Goal: Information Seeking & Learning: Learn about a topic

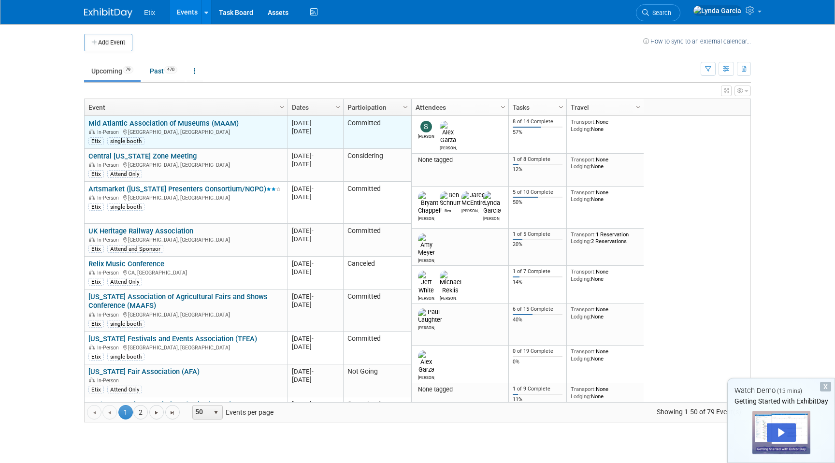
click at [228, 126] on link "Mid Atlantic Association of Museums (MAAM)" at bounding box center [163, 123] width 150 height 9
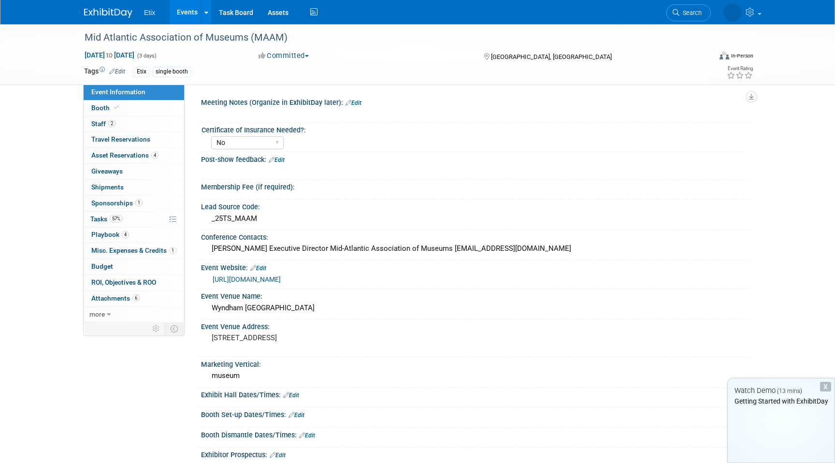
select select "No"
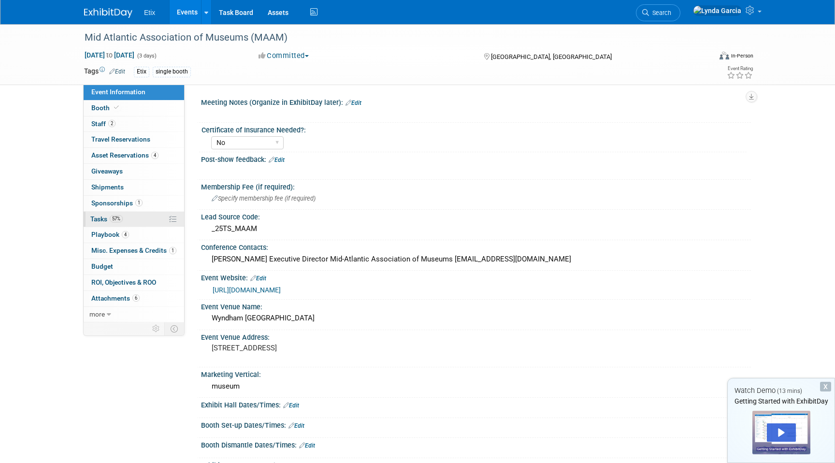
click at [141, 219] on link "57% Tasks 57%" at bounding box center [134, 219] width 101 height 15
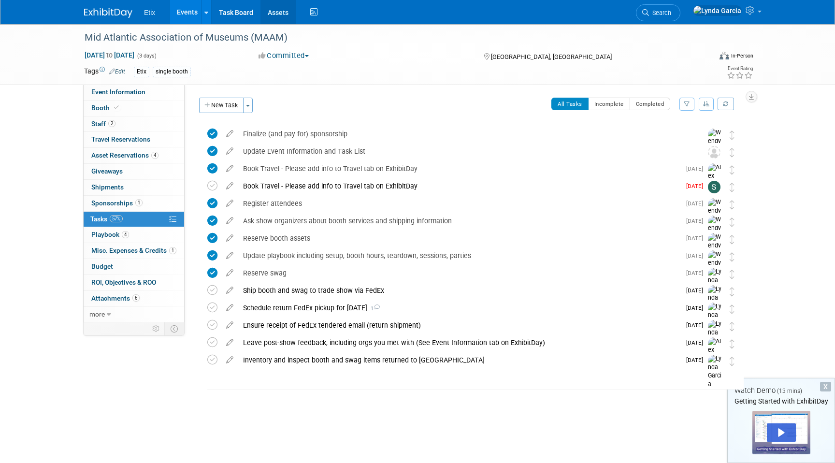
click at [286, 15] on link "Assets" at bounding box center [277, 12] width 35 height 24
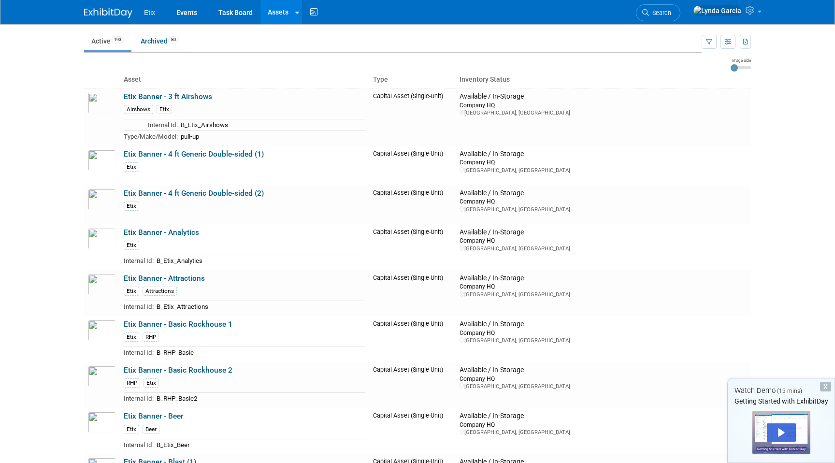
scroll to position [29, 0]
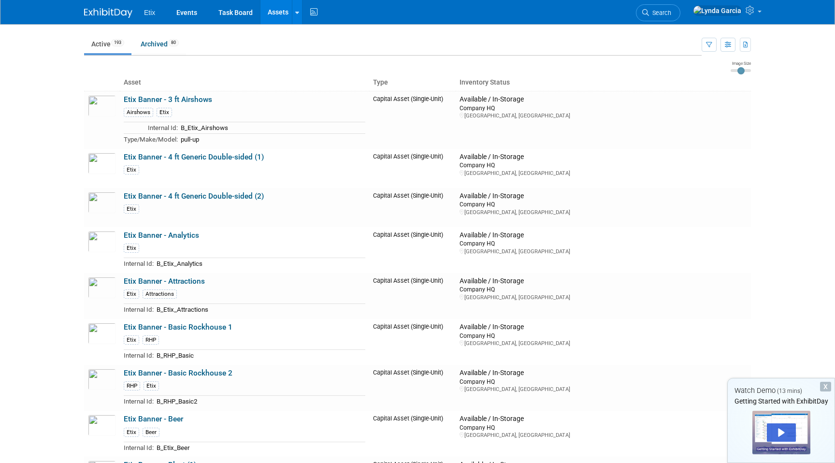
type input "2"
click at [739, 72] on input "range" at bounding box center [741, 70] width 20 height 3
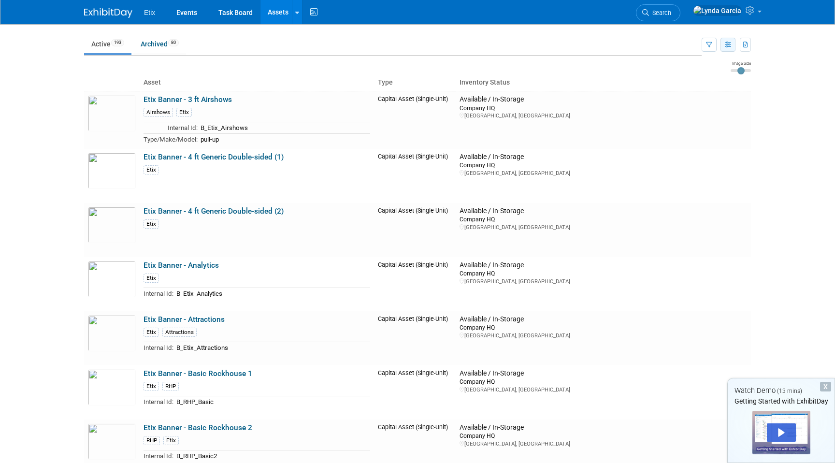
click at [731, 47] on button "button" at bounding box center [728, 45] width 15 height 14
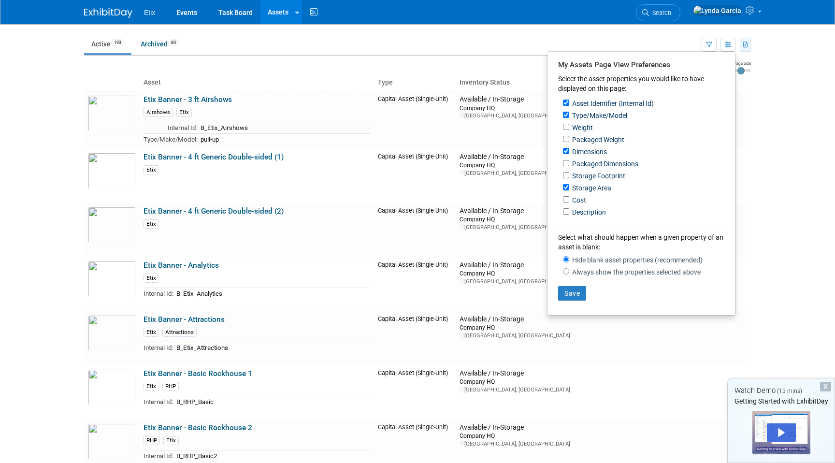
click at [746, 48] on button "button" at bounding box center [745, 45] width 11 height 14
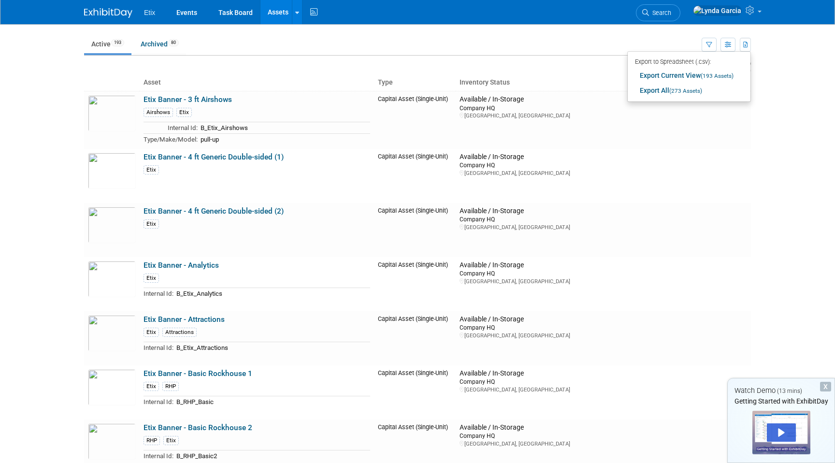
click at [763, 46] on body "Etix Events Task Board Assets New Asset Search Assets Bulk Upload Assets Storag…" at bounding box center [417, 202] width 835 height 463
click at [716, 43] on button "button" at bounding box center [709, 45] width 15 height 14
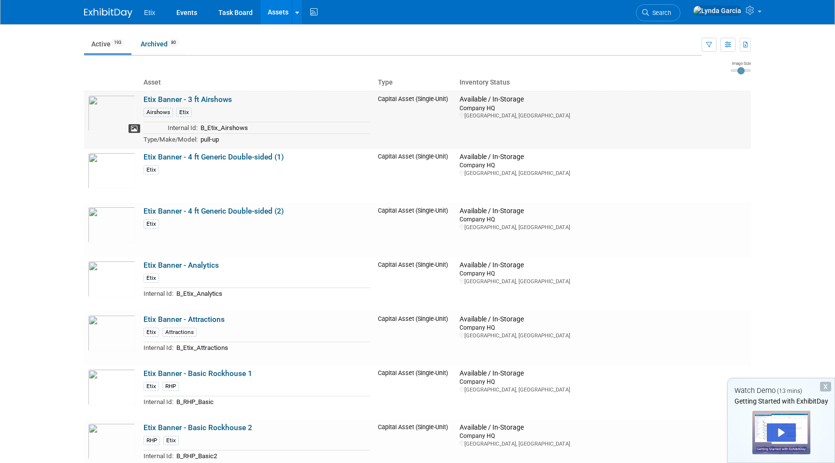
click at [135, 130] on icon at bounding box center [134, 129] width 7 height 7
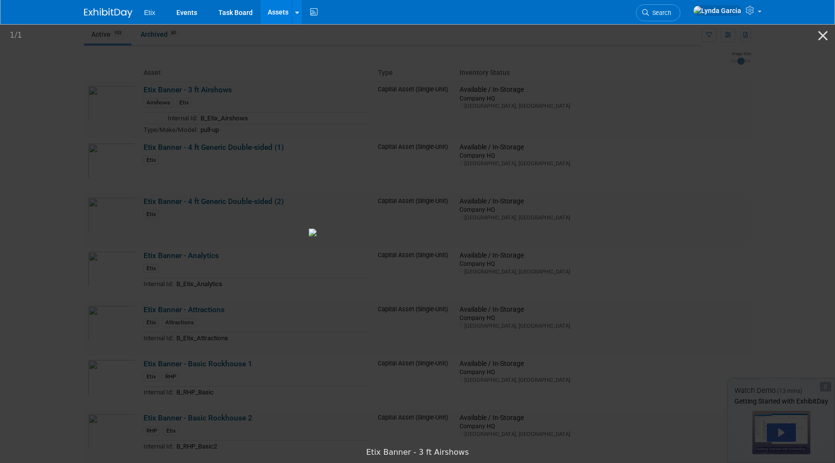
scroll to position [28, 0]
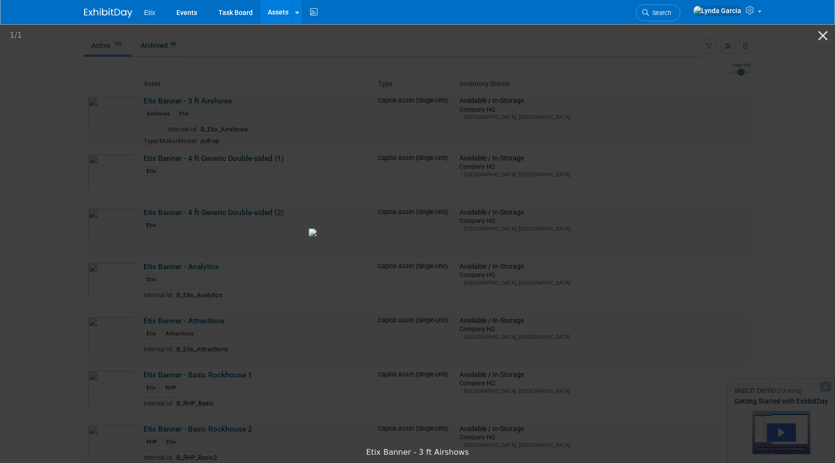
click at [743, 165] on picture at bounding box center [417, 232] width 835 height 419
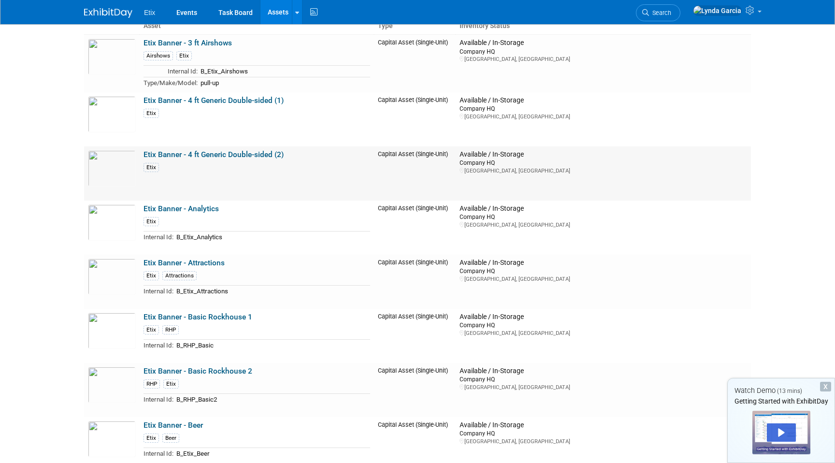
scroll to position [97, 0]
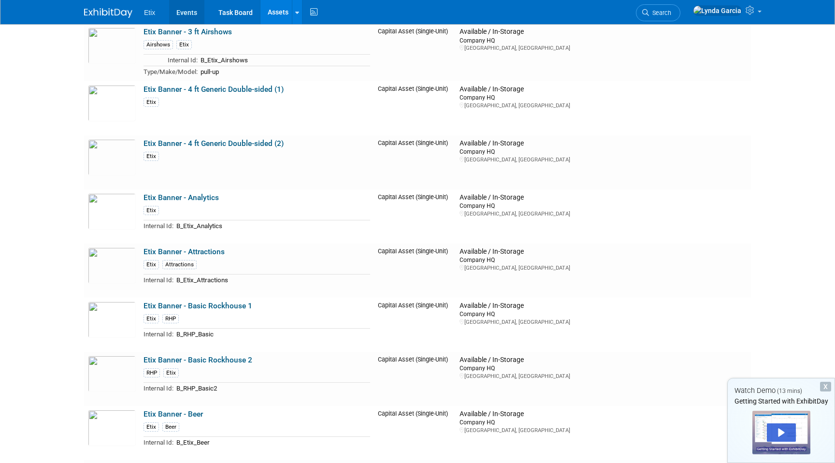
click at [180, 11] on link "Events" at bounding box center [186, 12] width 35 height 24
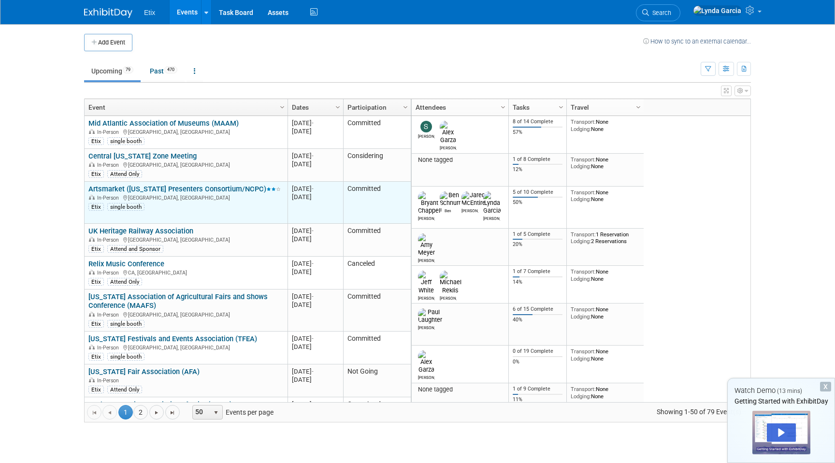
click at [195, 185] on link "Artsmarket ([US_STATE] Presenters Consortium/NCPC)" at bounding box center [184, 189] width 192 height 9
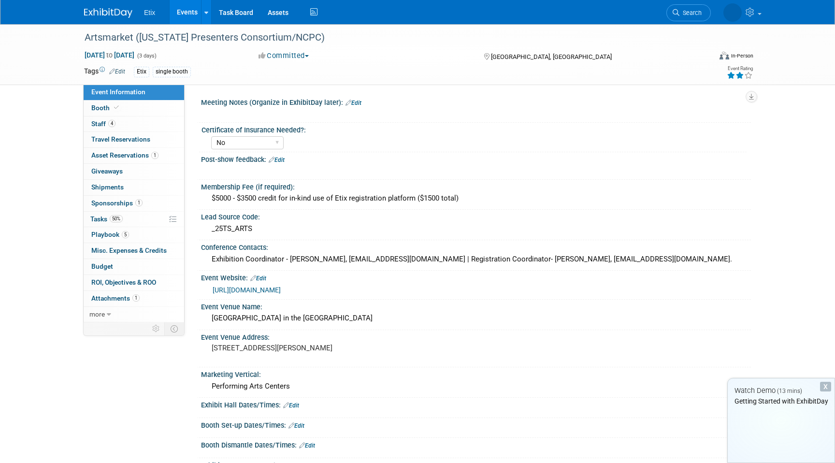
select select "No"
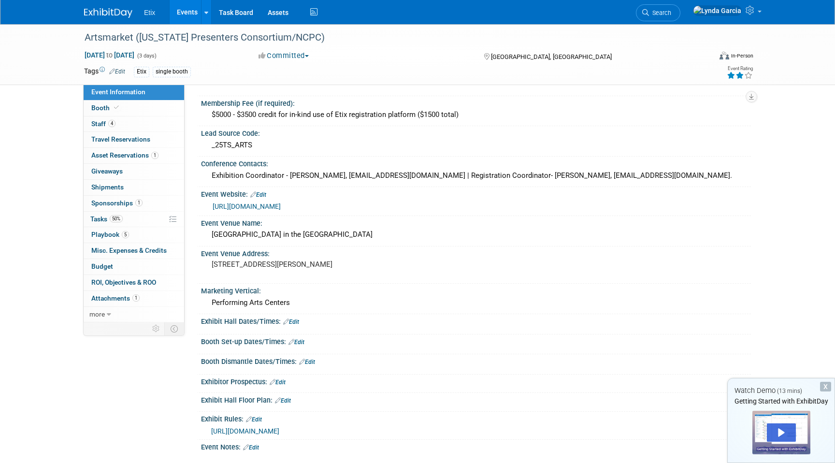
scroll to position [76, 0]
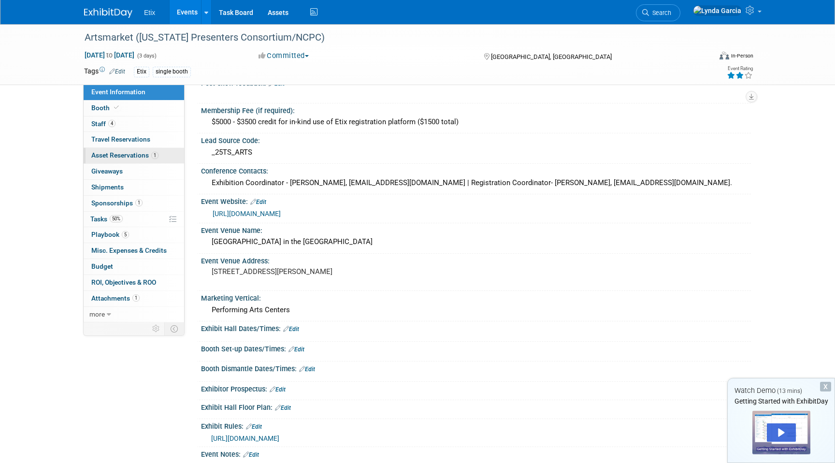
click at [138, 158] on span "Asset Reservations 1" at bounding box center [124, 155] width 67 height 8
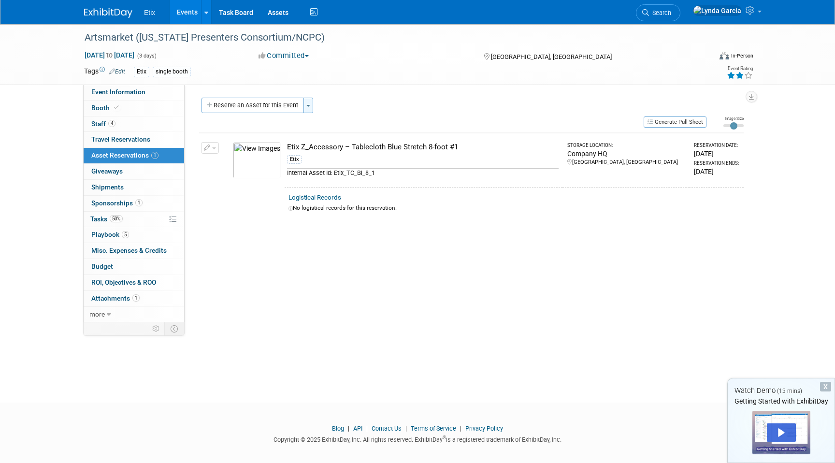
click at [311, 103] on button "Toggle Dropdown" at bounding box center [308, 105] width 10 height 15
click at [337, 120] on link "New asset reservation" at bounding box center [382, 124] width 159 height 16
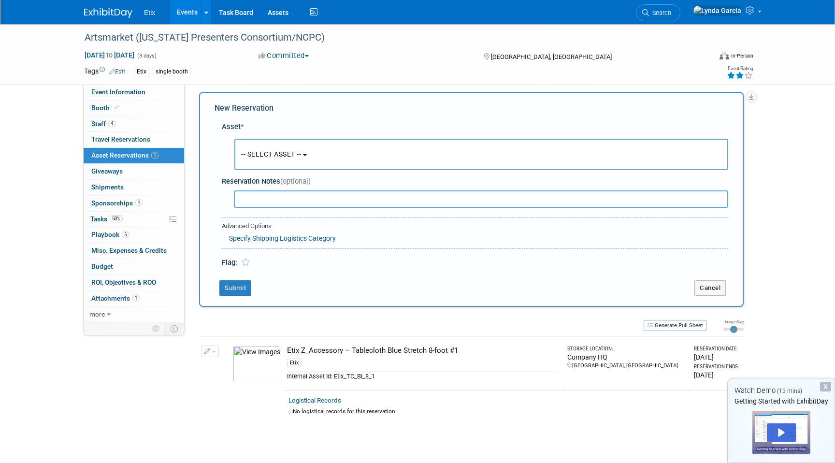
scroll to position [9, 0]
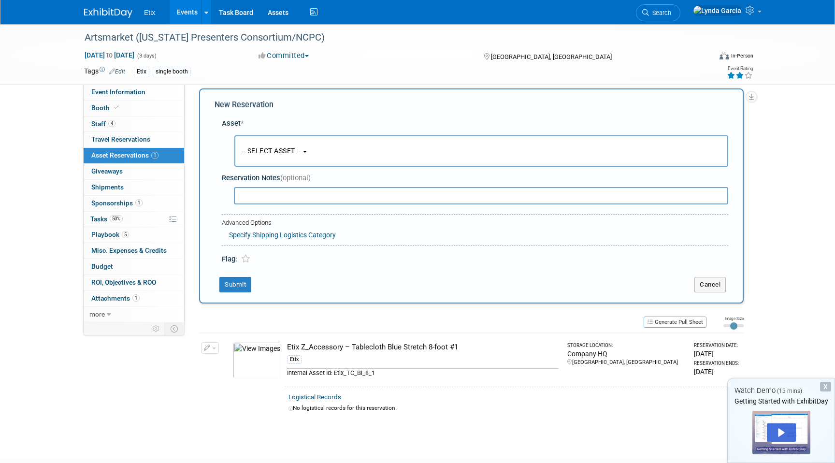
click at [807, 136] on div "Artsmarket (North Carolina Presenters Consortium/NCPC) Nov 3, 2025 to Nov 5, 20…" at bounding box center [417, 227] width 835 height 425
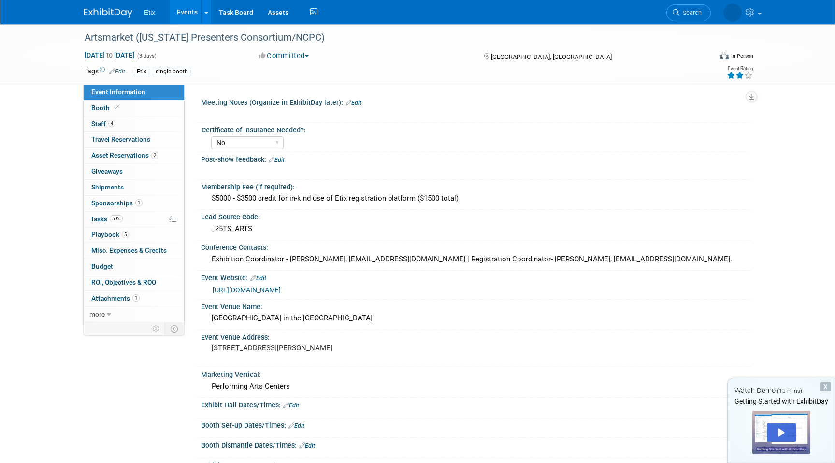
select select "No"
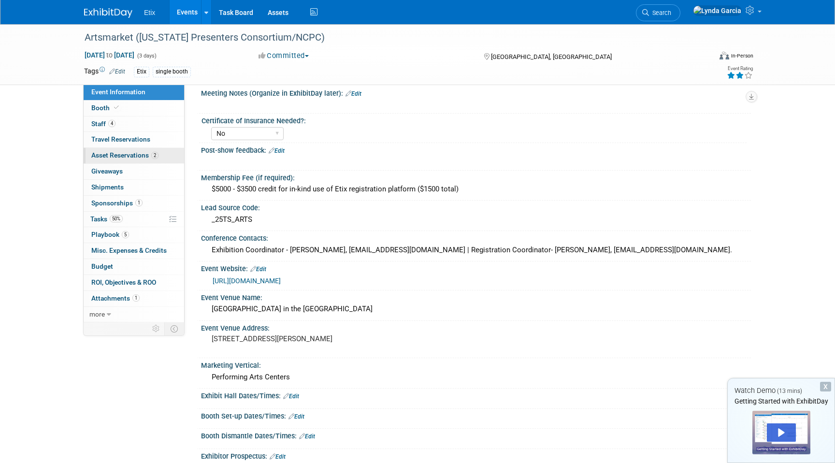
click at [120, 152] on span "Asset Reservations 2" at bounding box center [124, 155] width 67 height 8
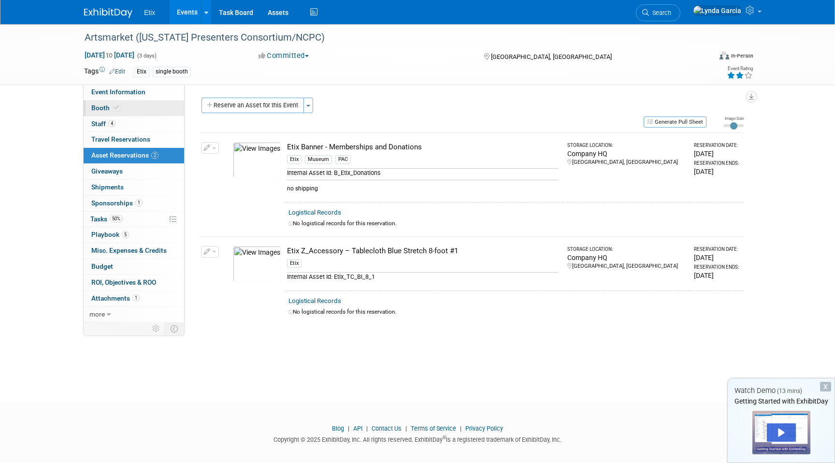
click at [96, 113] on link "Booth" at bounding box center [134, 108] width 101 height 15
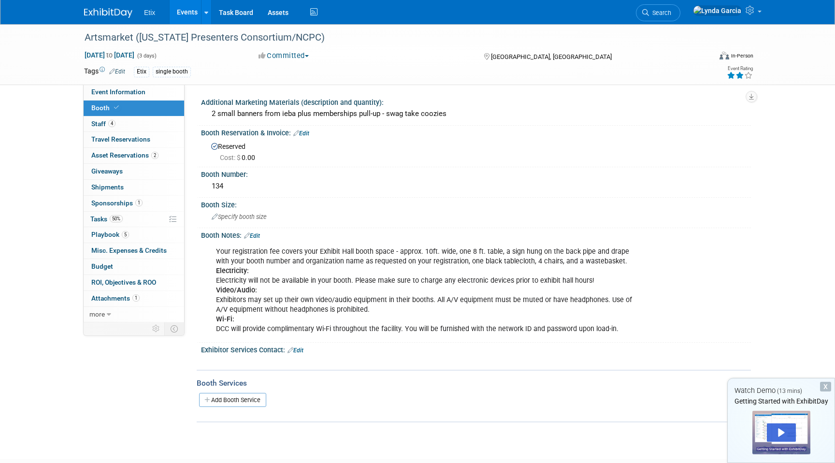
click at [180, 17] on link "Events" at bounding box center [187, 12] width 35 height 24
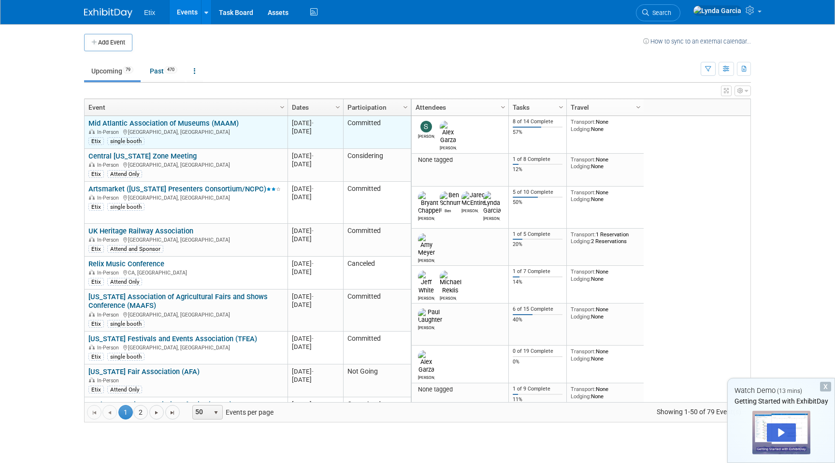
click at [138, 120] on link "Mid Atlantic Association of Museums (MAAM)" at bounding box center [163, 123] width 150 height 9
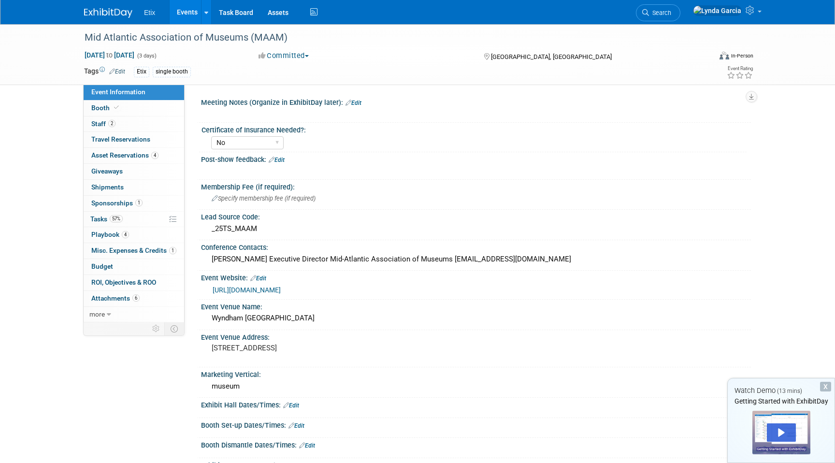
select select "No"
click at [140, 153] on span "Asset Reservations 4" at bounding box center [124, 155] width 67 height 8
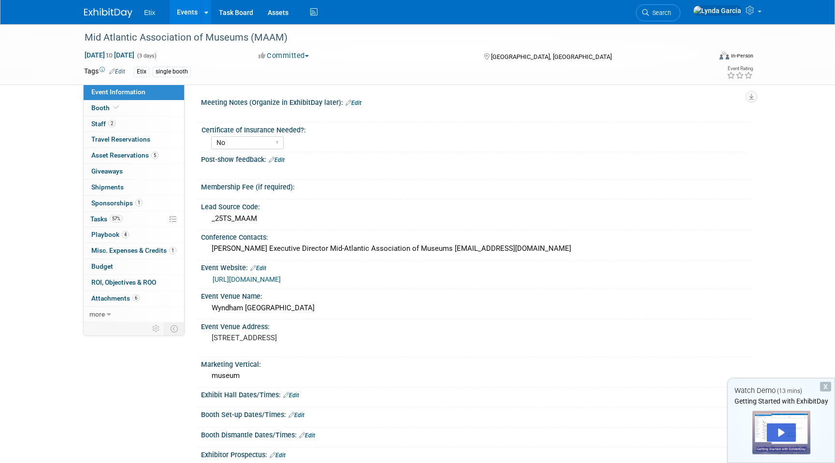
select select "No"
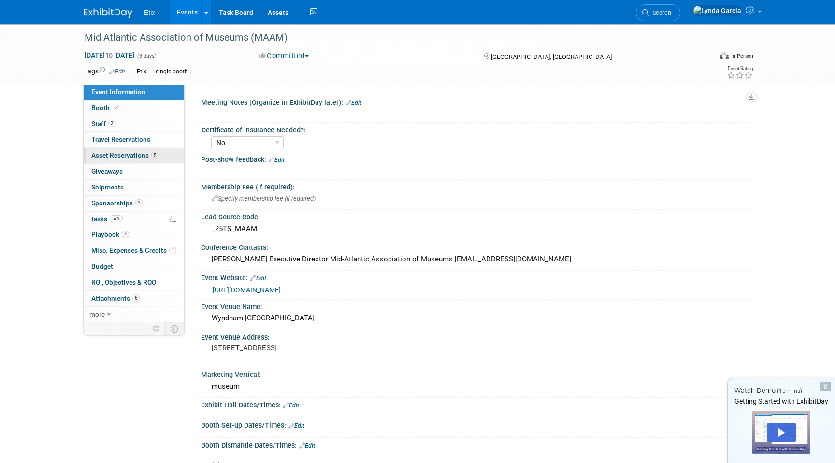
click at [110, 161] on link "5 Asset Reservations 5" at bounding box center [134, 155] width 101 height 15
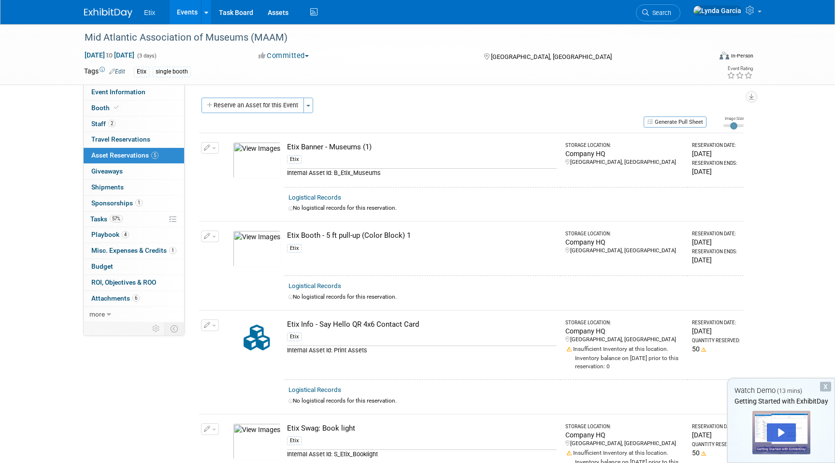
click at [184, 13] on link "Events" at bounding box center [187, 12] width 35 height 24
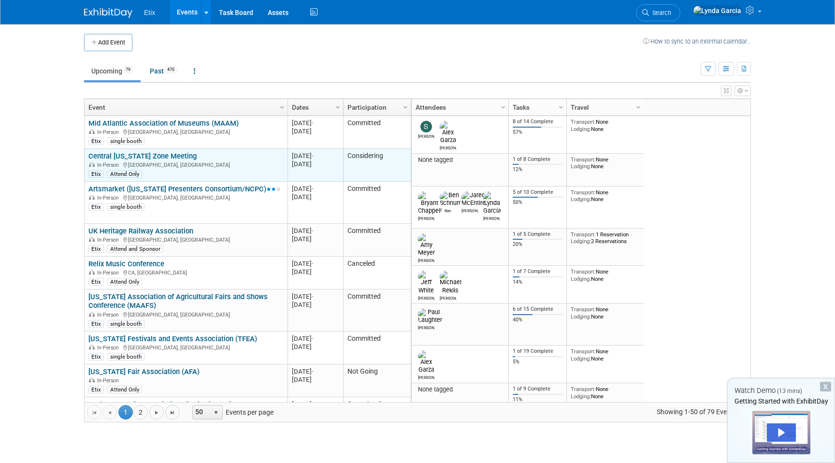
click at [177, 158] on link "Central [US_STATE] Zone Meeting" at bounding box center [142, 156] width 108 height 9
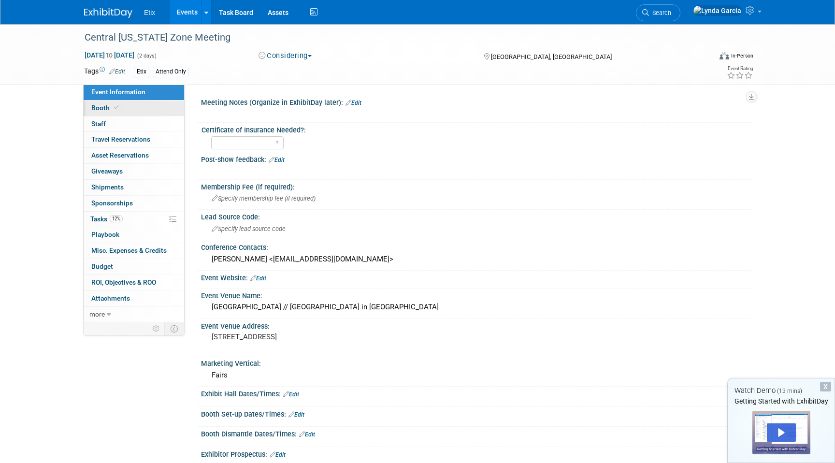
click at [112, 112] on span "Booth" at bounding box center [105, 108] width 29 height 8
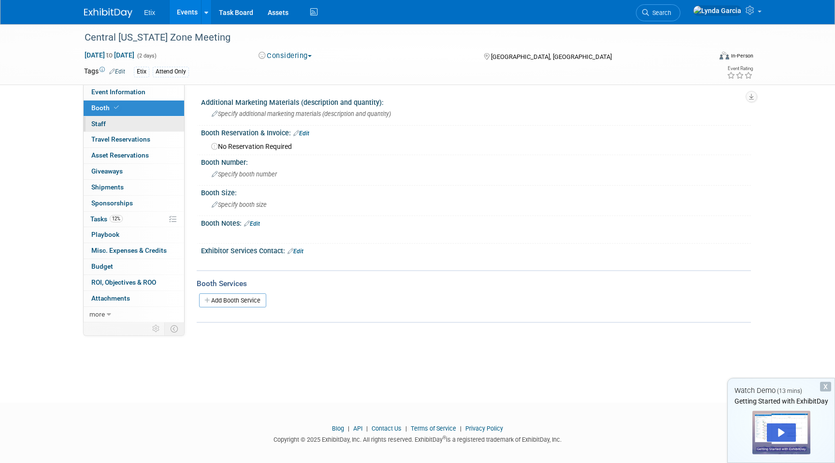
click at [111, 123] on link "0 Staff 0" at bounding box center [134, 123] width 101 height 15
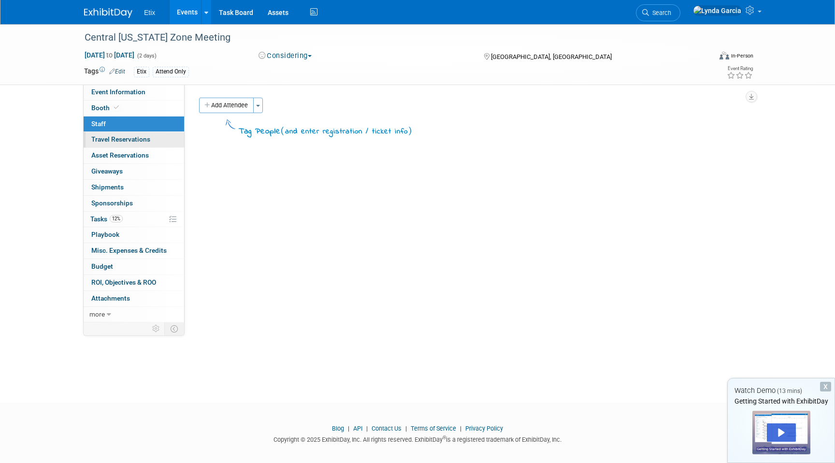
click at [120, 140] on span "Travel Reservations 0" at bounding box center [120, 139] width 59 height 8
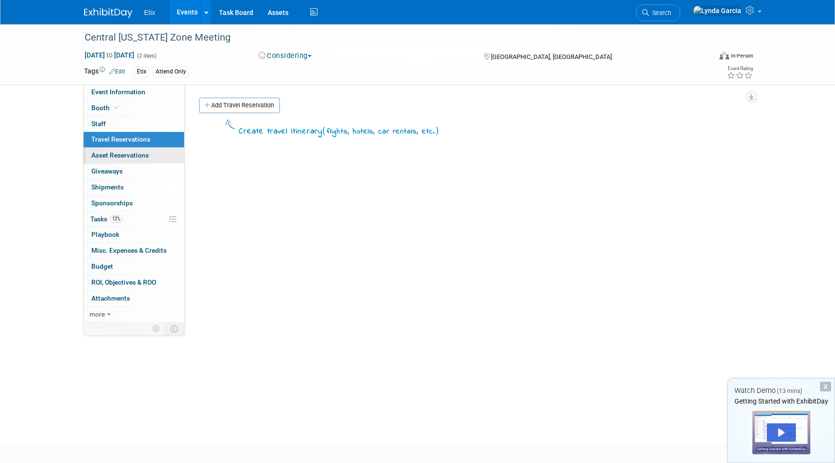
click at [125, 157] on span "Asset Reservations 0" at bounding box center [120, 155] width 58 height 8
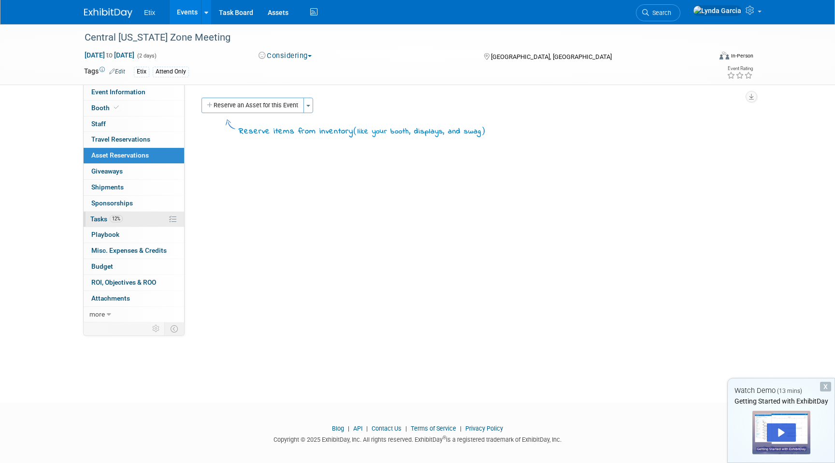
click at [140, 217] on link "12% Tasks 12%" at bounding box center [134, 219] width 101 height 15
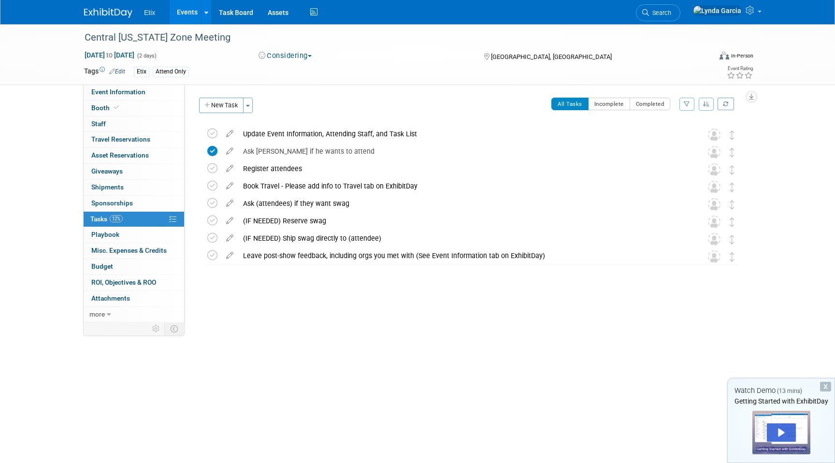
click at [187, 10] on link "Events" at bounding box center [187, 12] width 35 height 24
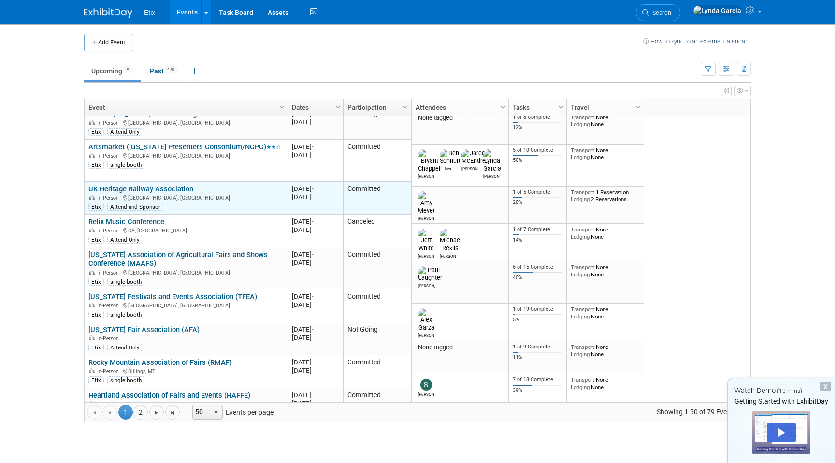
scroll to position [19, 0]
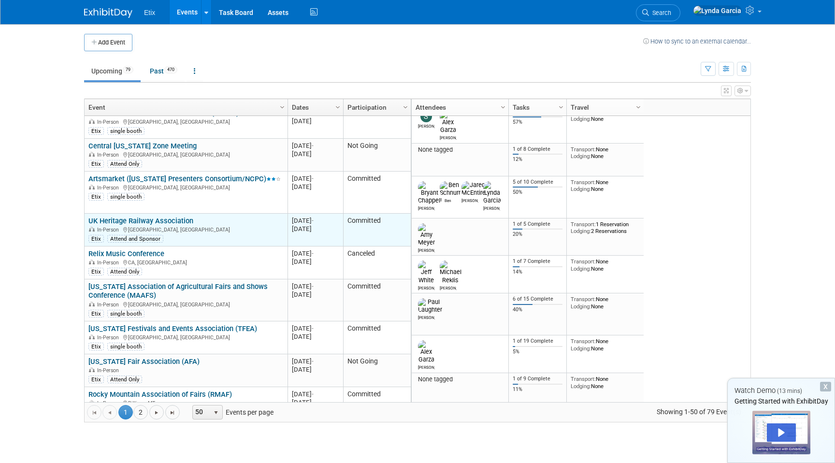
click at [159, 225] on div "In-Person England, United Kingdom" at bounding box center [185, 229] width 195 height 8
click at [158, 221] on link "UK Heritage Railway Association" at bounding box center [140, 220] width 105 height 9
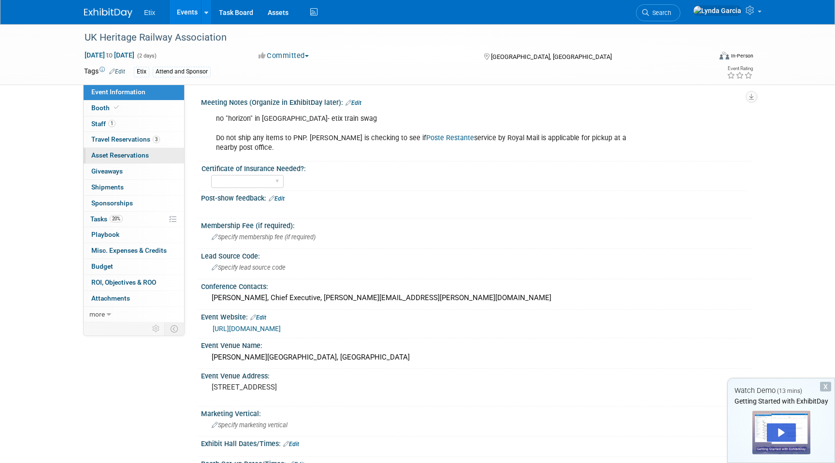
click at [124, 154] on span "Asset Reservations 0" at bounding box center [120, 155] width 58 height 8
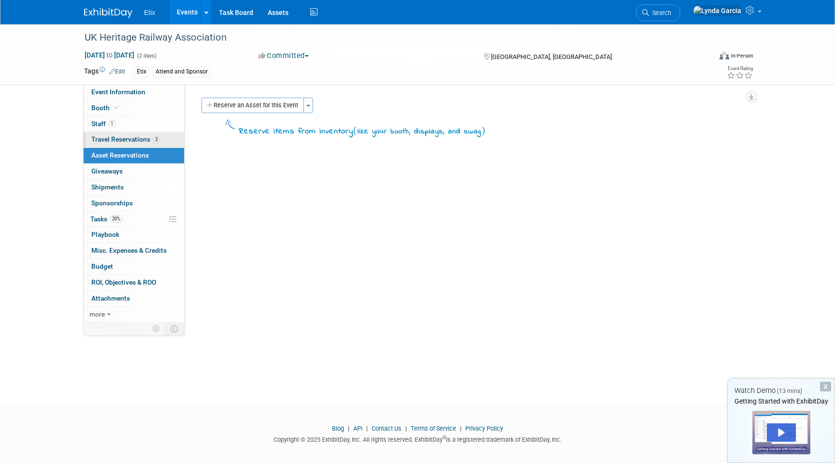
click at [121, 141] on span "Travel Reservations 3" at bounding box center [125, 139] width 69 height 8
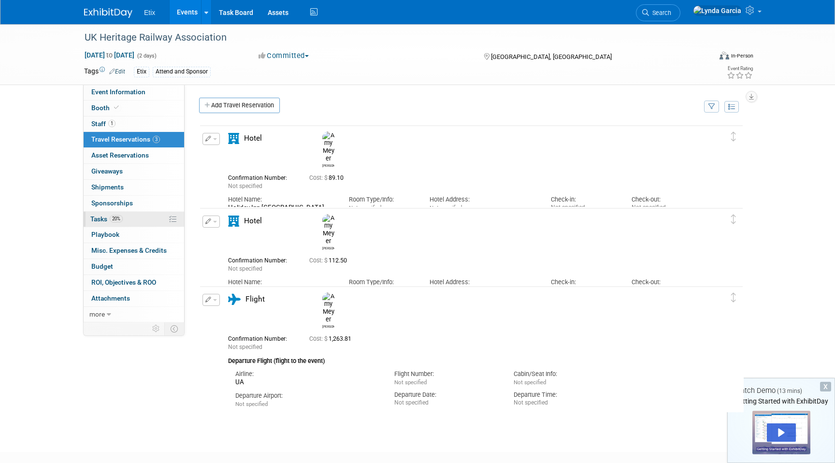
click at [100, 219] on span "Tasks 20%" at bounding box center [106, 219] width 32 height 8
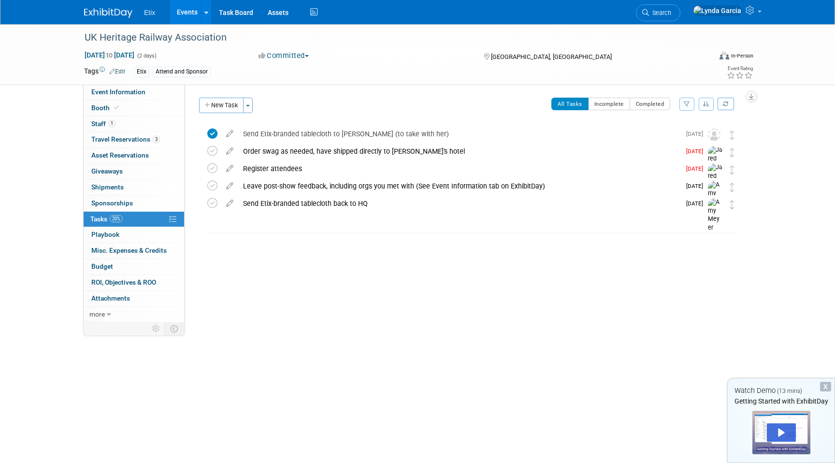
click at [184, 18] on link "Events" at bounding box center [187, 12] width 35 height 24
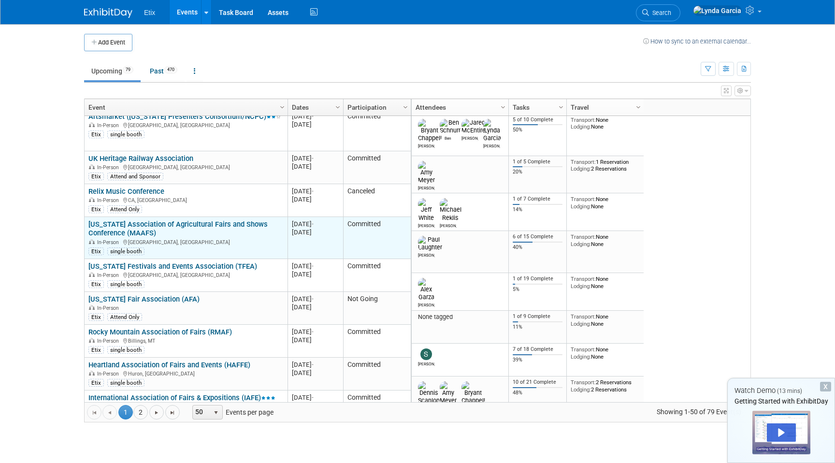
click at [225, 224] on link "[US_STATE] Association of Agricultural Fairs and Shows Conference (MAAFS)" at bounding box center [177, 229] width 179 height 18
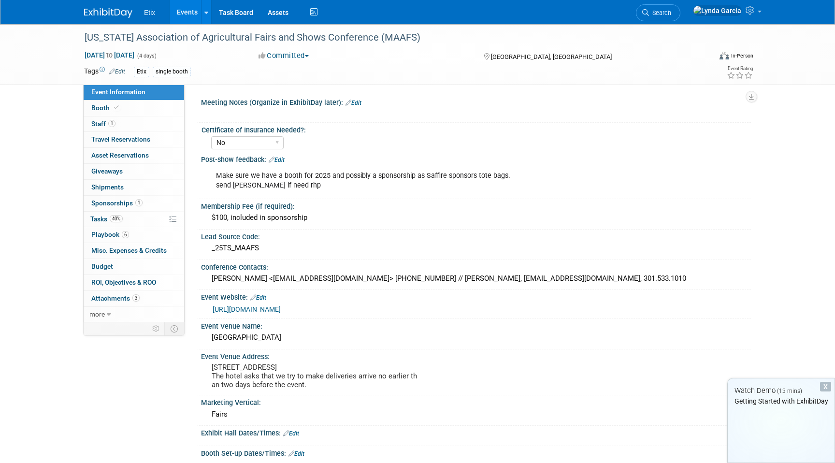
select select "No"
click at [130, 221] on link "40% Tasks 40%" at bounding box center [134, 219] width 101 height 15
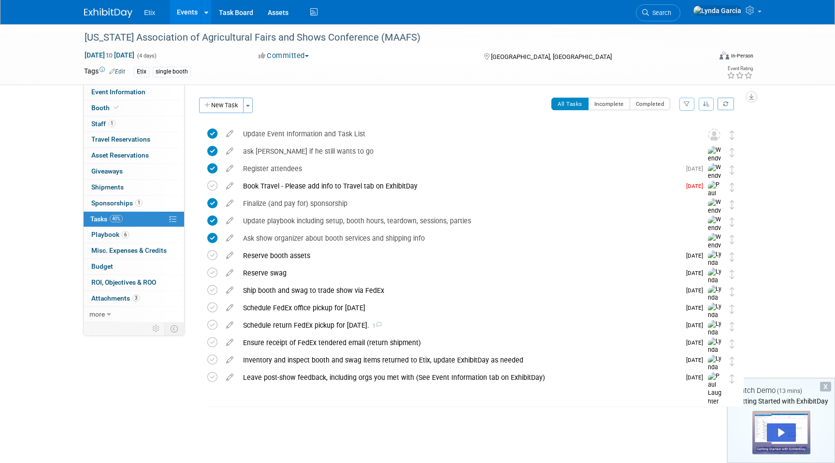
click at [181, 11] on link "Events" at bounding box center [187, 12] width 35 height 24
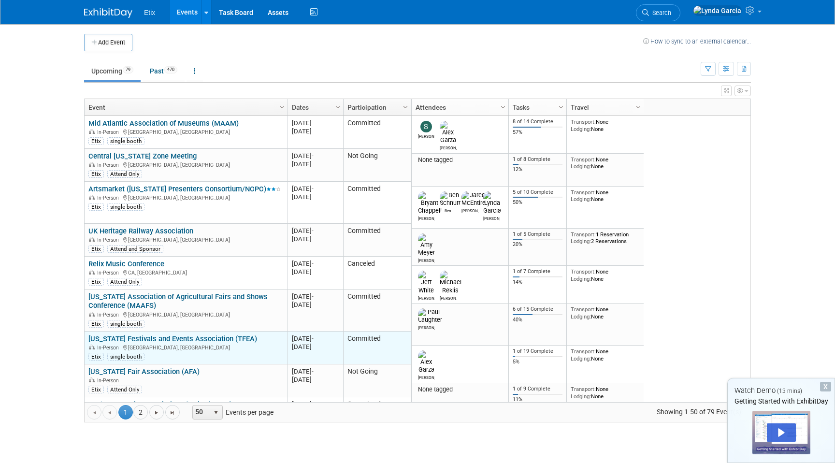
click at [179, 341] on link "[US_STATE] Festivals and Events Association (TFEA)" at bounding box center [172, 338] width 169 height 9
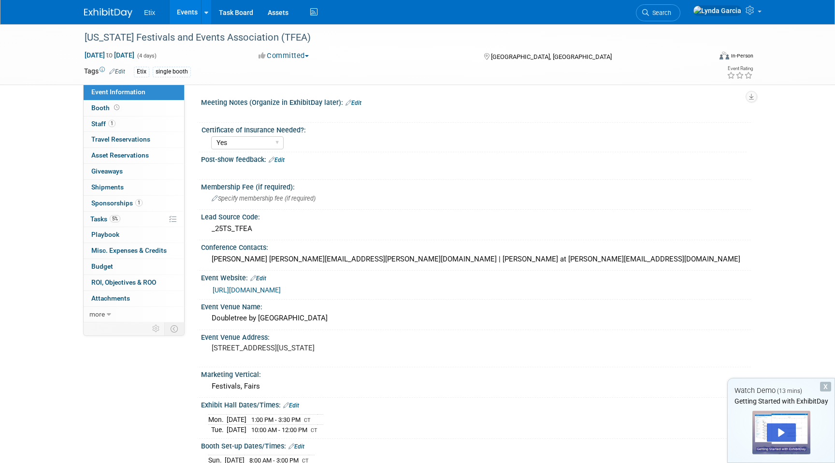
select select "Yes"
click at [101, 217] on span "Tasks 5%" at bounding box center [105, 219] width 30 height 8
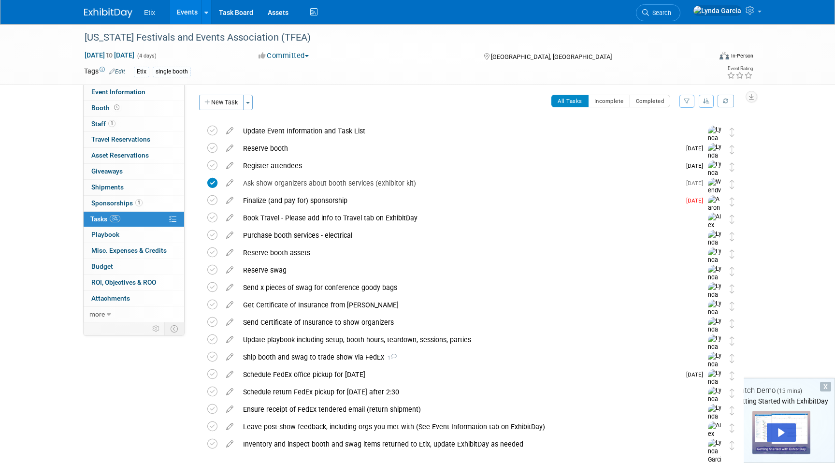
scroll to position [2, 0]
click at [114, 100] on link "Event Information" at bounding box center [134, 92] width 101 height 15
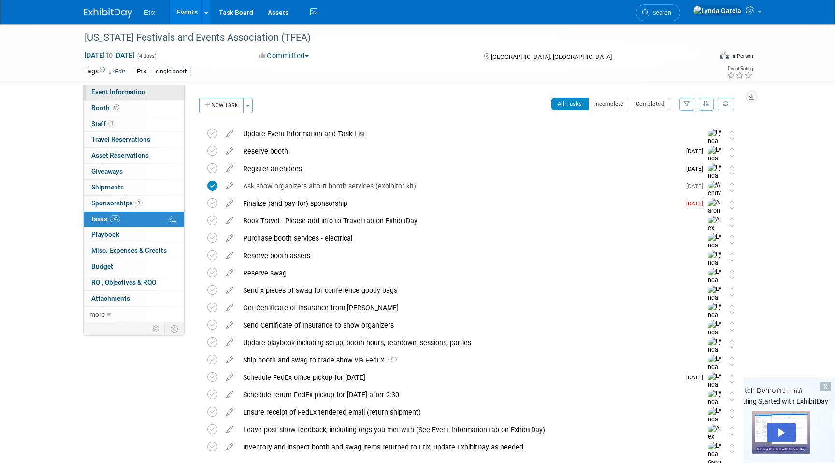
select select "Yes"
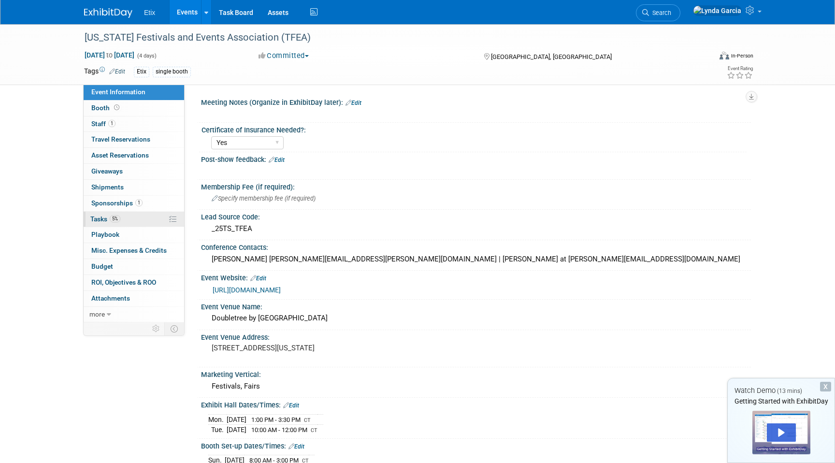
click at [140, 220] on link "5% Tasks 5%" at bounding box center [134, 219] width 101 height 15
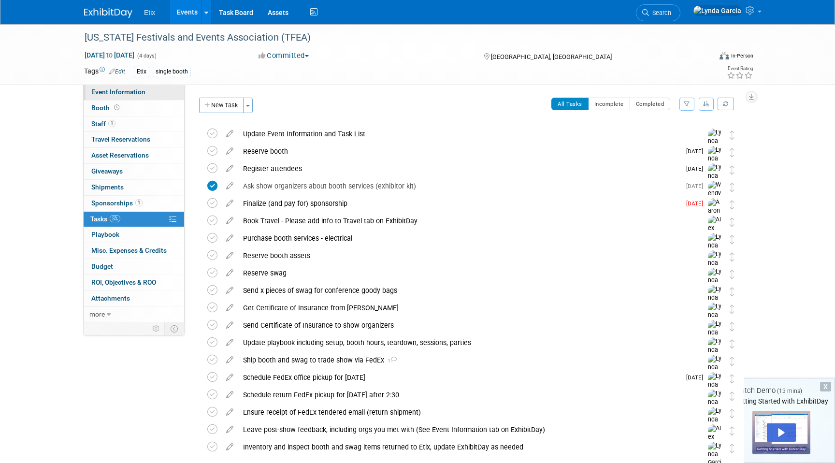
click at [137, 87] on link "Event Information" at bounding box center [134, 92] width 101 height 15
select select "Yes"
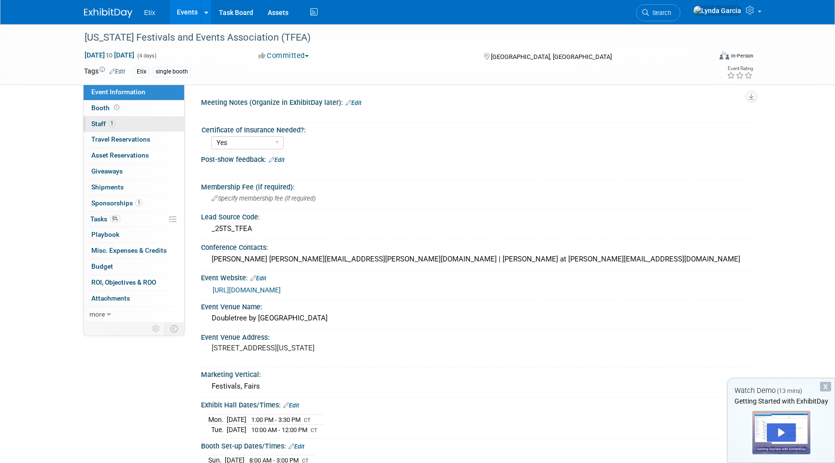
click at [149, 128] on link "1 Staff 1" at bounding box center [134, 123] width 101 height 15
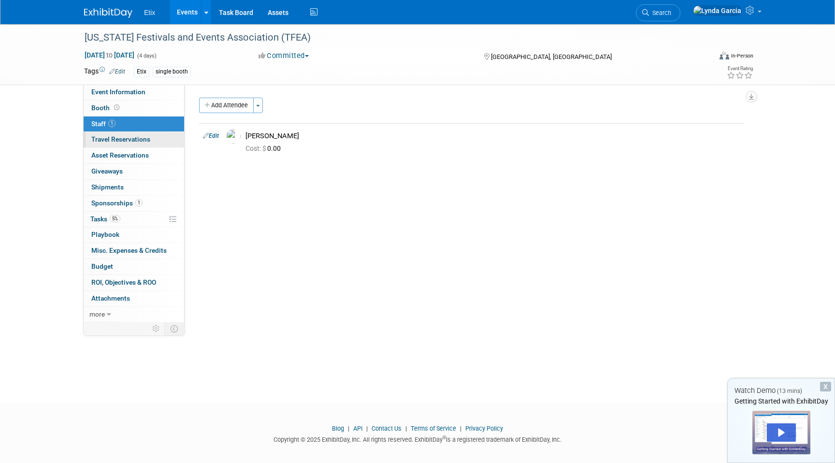
click at [141, 138] on span "Travel Reservations 0" at bounding box center [120, 139] width 59 height 8
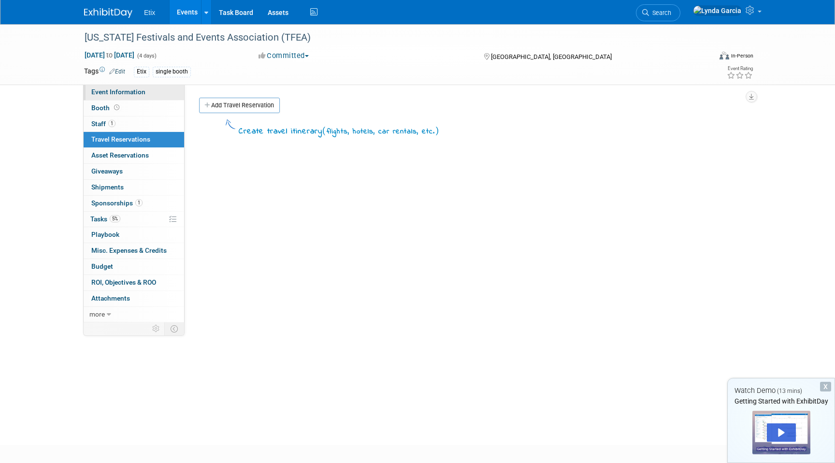
click at [140, 95] on span "Event Information" at bounding box center [118, 92] width 54 height 8
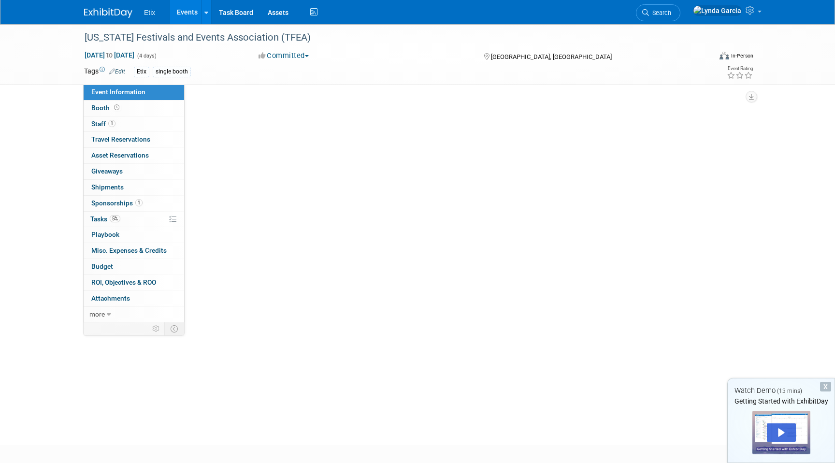
select select "Yes"
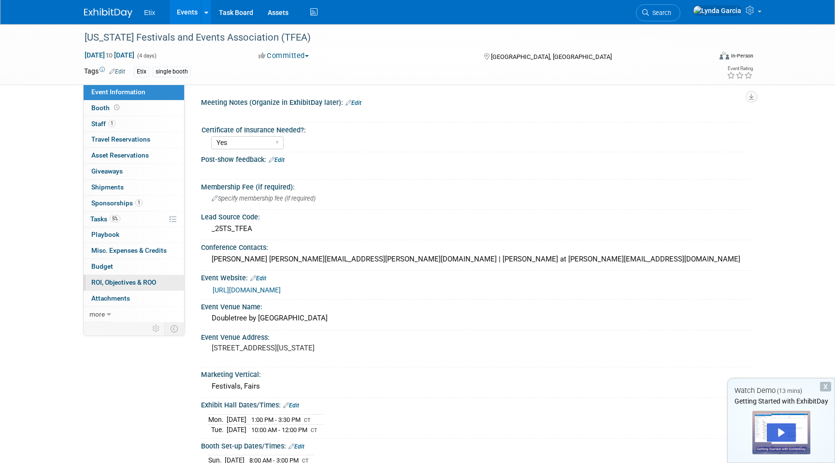
click at [112, 286] on span "ROI, Objectives & ROO 0" at bounding box center [123, 282] width 65 height 8
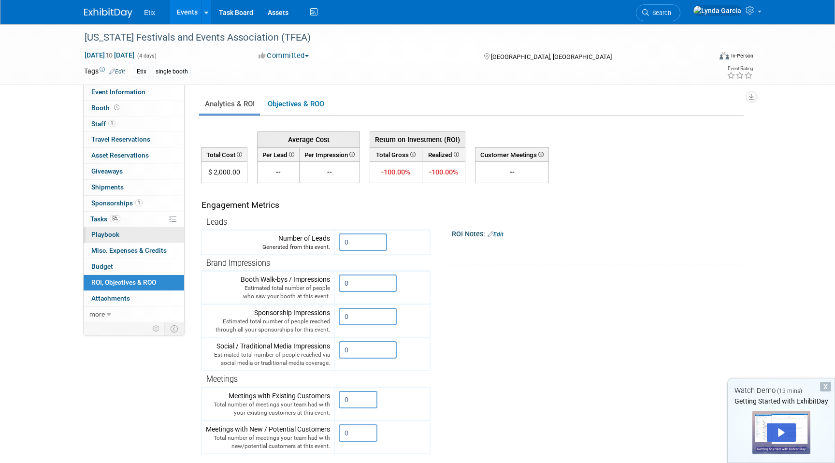
click at [116, 238] on span "Playbook 0" at bounding box center [105, 235] width 28 height 8
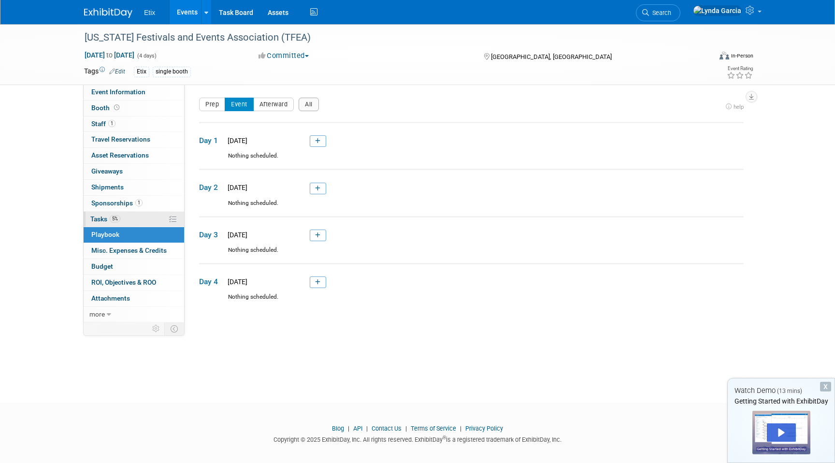
click at [128, 217] on link "5% Tasks 5%" at bounding box center [134, 219] width 101 height 15
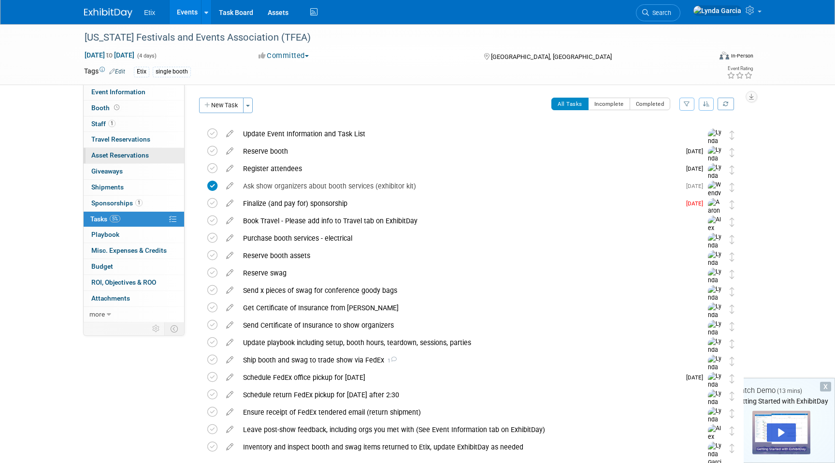
click at [125, 154] on span "Asset Reservations 0" at bounding box center [120, 155] width 58 height 8
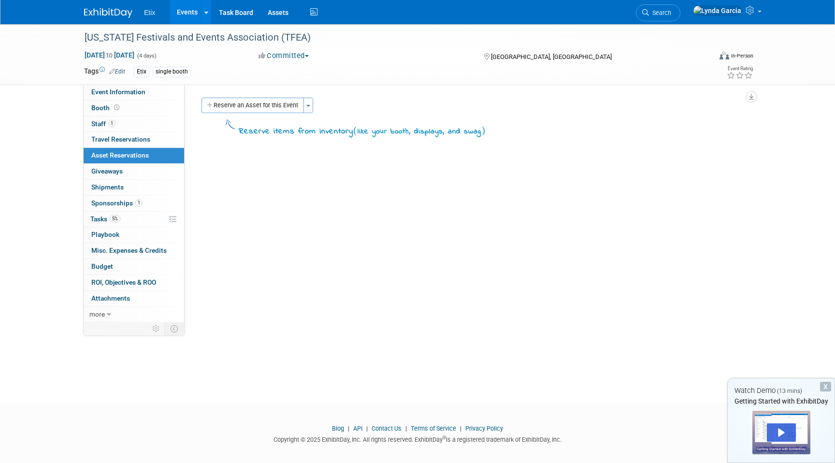
click at [192, 12] on link "Events" at bounding box center [187, 12] width 35 height 24
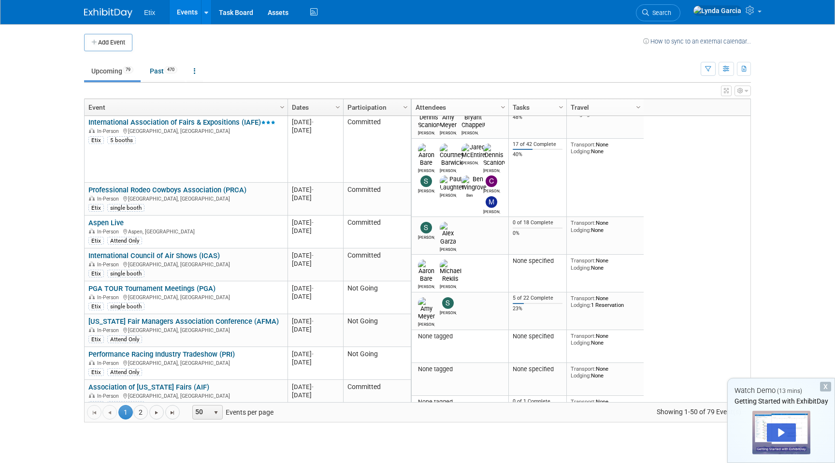
scroll to position [333, 0]
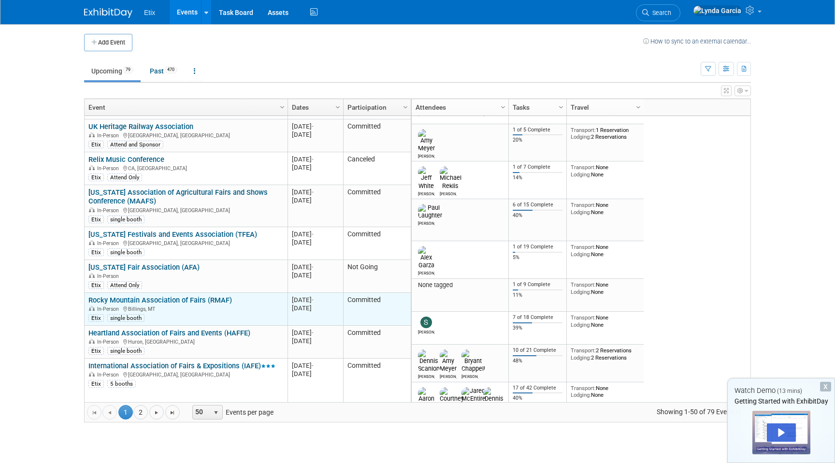
click at [203, 300] on link "Rocky Mountain Association of Fairs (RMAF)" at bounding box center [160, 300] width 144 height 9
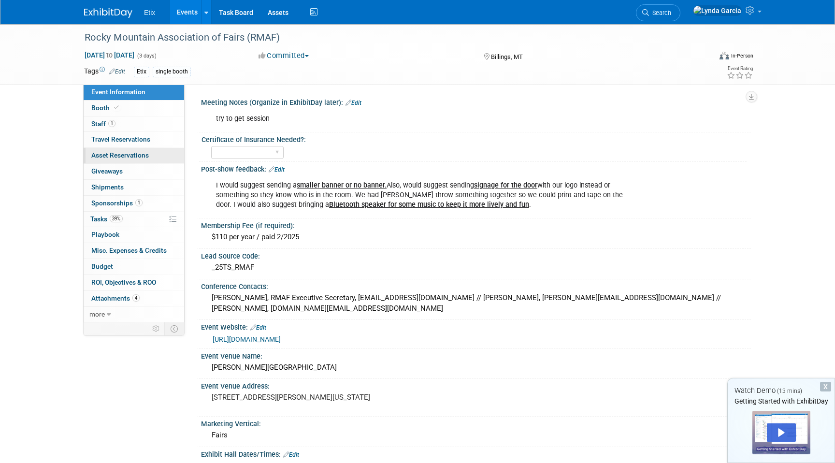
click at [131, 161] on link "0 Asset Reservations 0" at bounding box center [134, 155] width 101 height 15
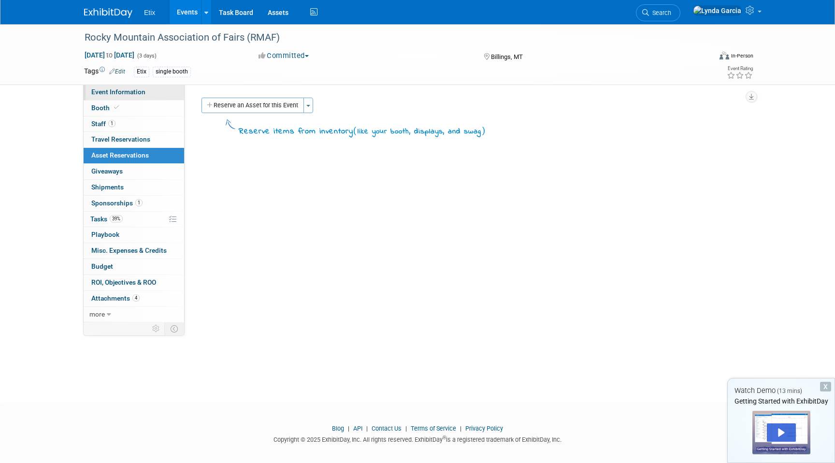
click at [157, 92] on link "Event Information" at bounding box center [134, 92] width 101 height 15
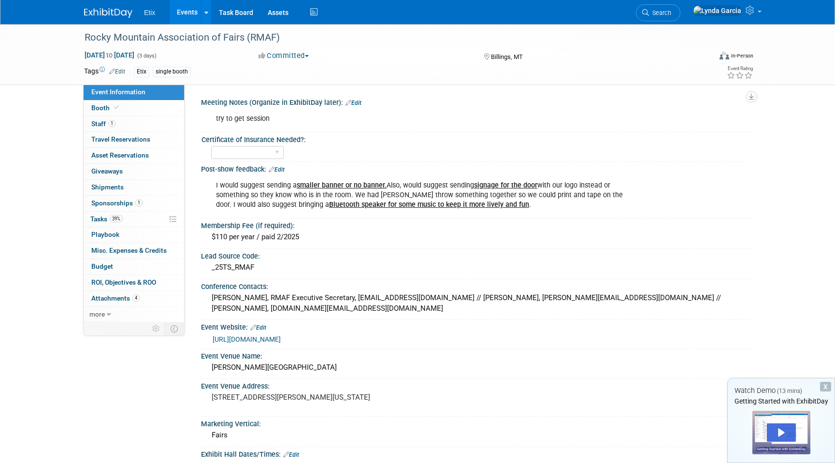
click at [177, 15] on link "Events" at bounding box center [187, 12] width 35 height 24
